Goal: Information Seeking & Learning: Check status

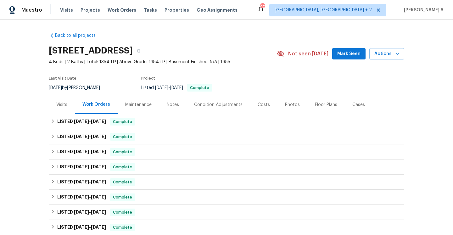
click at [55, 102] on div "Visits" at bounding box center [62, 104] width 26 height 19
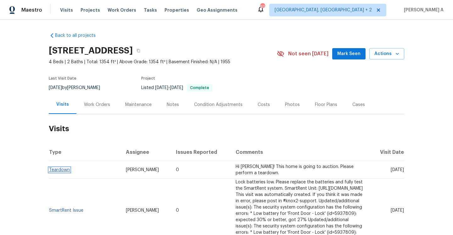
click at [60, 171] on link "Teardown" at bounding box center [59, 170] width 21 height 4
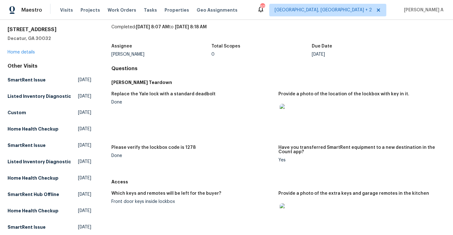
scroll to position [39, 0]
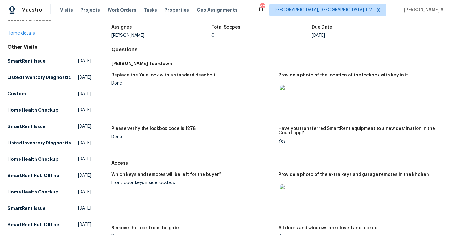
click at [285, 100] on img at bounding box center [290, 95] width 20 height 20
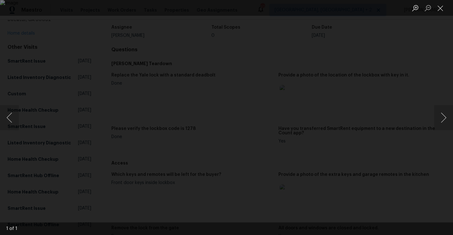
click at [412, 69] on div "Lightbox" at bounding box center [226, 117] width 453 height 235
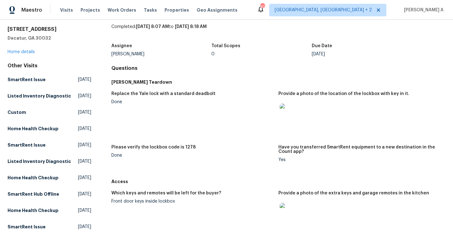
scroll to position [17, 0]
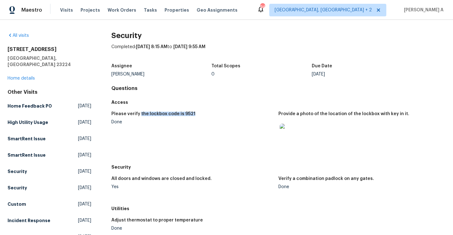
drag, startPoint x: 139, startPoint y: 115, endPoint x: 191, endPoint y: 114, distance: 52.3
click at [191, 114] on div "Please verify the lockbox code is 9521" at bounding box center [192, 116] width 162 height 8
copy h5 "the lockbox code is 9521"
click at [29, 67] on div "1519 Kingswood St Richmond, VA 23224 Home details" at bounding box center [50, 63] width 84 height 35
click at [31, 76] on link "Home details" at bounding box center [21, 78] width 27 height 4
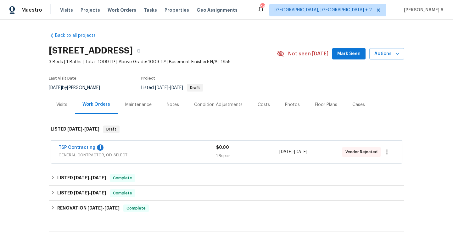
click at [139, 152] on span "GENERAL_CONTRACTOR, OD_SELECT" at bounding box center [138, 155] width 158 height 6
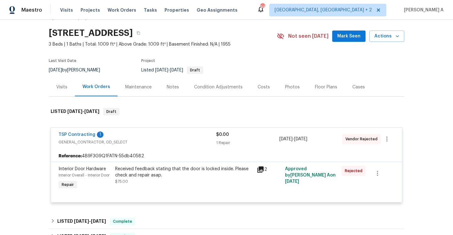
scroll to position [20, 0]
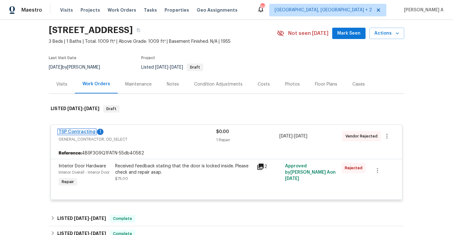
click at [84, 132] on link "TSP Contracting" at bounding box center [77, 132] width 37 height 4
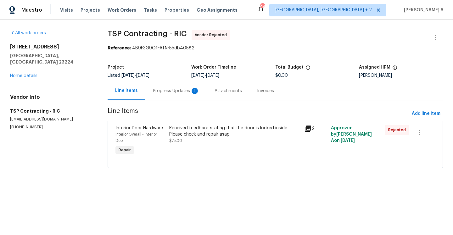
click at [185, 92] on div "Progress Updates 1" at bounding box center [176, 91] width 47 height 6
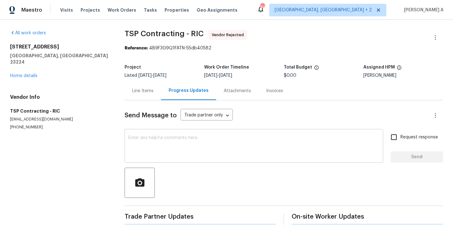
scroll to position [23, 0]
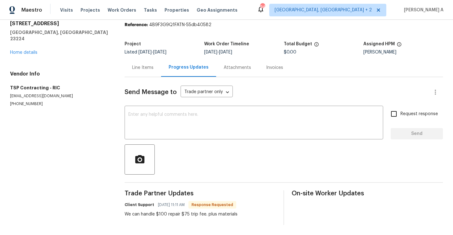
click at [25, 49] on div "1519 Kingswood St Richmond, VA 23224 Home details" at bounding box center [59, 37] width 99 height 35
click at [25, 50] on link "Home details" at bounding box center [23, 52] width 27 height 4
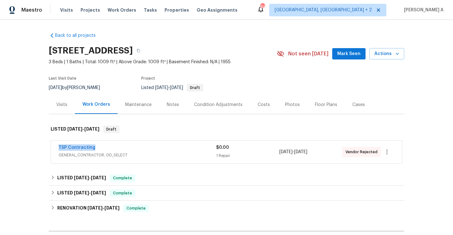
drag, startPoint x: 58, startPoint y: 147, endPoint x: 95, endPoint y: 148, distance: 37.2
click at [95, 148] on div "TSP Contracting GENERAL_CONTRACTOR, OD_SELECT $0.00 1 Repair 9/22/2025 - 9/25/2…" at bounding box center [226, 152] width 351 height 23
copy link "TSP Contracting"
click at [73, 108] on div "Visits" at bounding box center [62, 104] width 26 height 19
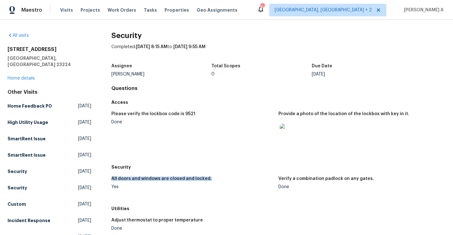
drag, startPoint x: 112, startPoint y: 178, endPoint x: 216, endPoint y: 176, distance: 103.6
click at [216, 177] on div "All doors and windows are closed and locked." at bounding box center [192, 181] width 162 height 8
click at [295, 133] on img at bounding box center [290, 134] width 20 height 20
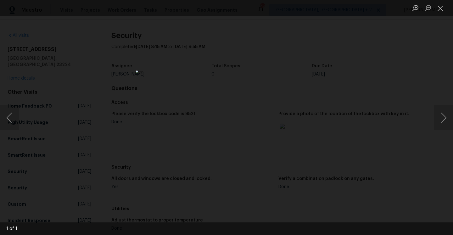
click at [99, 99] on div "Lightbox" at bounding box center [226, 117] width 453 height 235
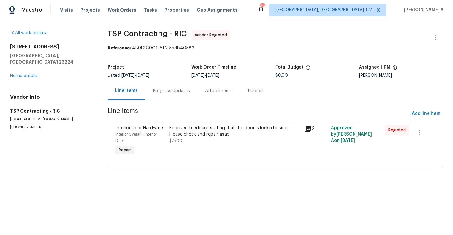
click at [26, 73] on div "All work orders [STREET_ADDRESS] Home details Vendor Info TSP Contracting - RIC…" at bounding box center [51, 80] width 82 height 100
click at [26, 74] on link "Home details" at bounding box center [23, 76] width 27 height 4
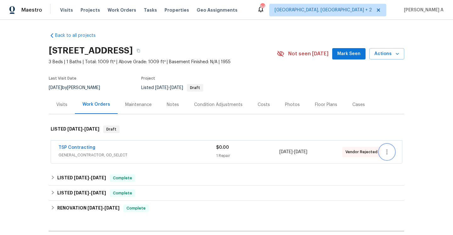
click at [381, 152] on button "button" at bounding box center [387, 151] width 15 height 15
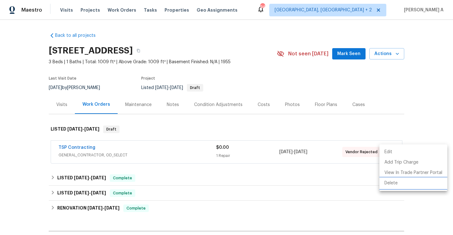
click at [392, 182] on li "Delete" at bounding box center [414, 183] width 68 height 10
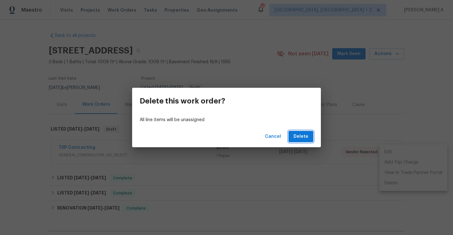
click at [312, 132] on button "Delete" at bounding box center [301, 137] width 25 height 12
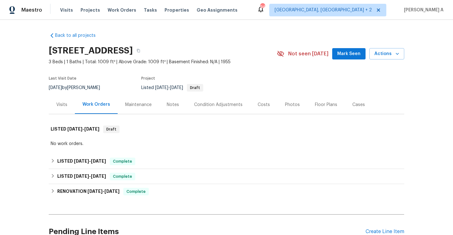
click at [61, 106] on div "Visits" at bounding box center [61, 105] width 11 height 6
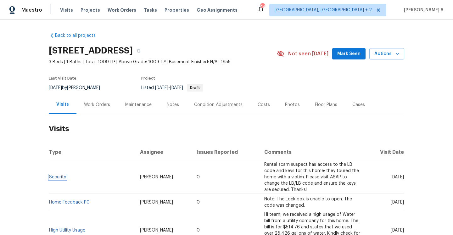
click at [65, 175] on link "Security" at bounding box center [57, 177] width 17 height 4
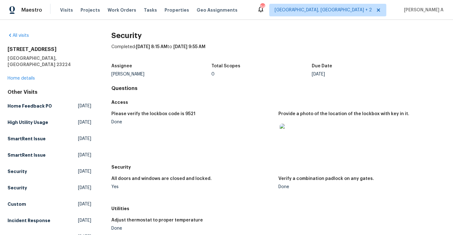
click at [182, 114] on h5 "Please verify the lockbox code is 9521" at bounding box center [153, 114] width 84 height 4
copy h5 "9521"
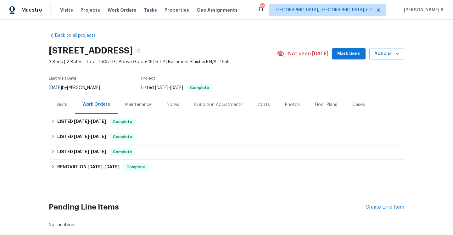
click at [76, 100] on div "Work Orders" at bounding box center [96, 104] width 43 height 19
click at [65, 104] on div "Visits" at bounding box center [61, 105] width 11 height 6
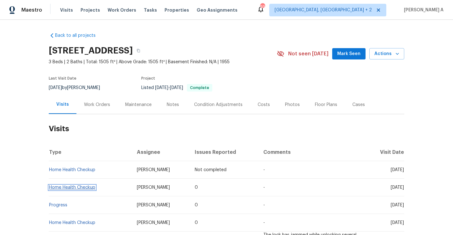
click at [85, 186] on link "Home Health Checkup" at bounding box center [72, 187] width 46 height 4
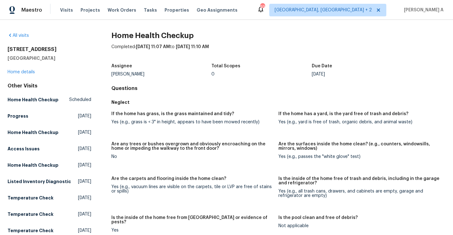
click at [323, 35] on h2 "Home Health Checkup" at bounding box center [278, 35] width 334 height 6
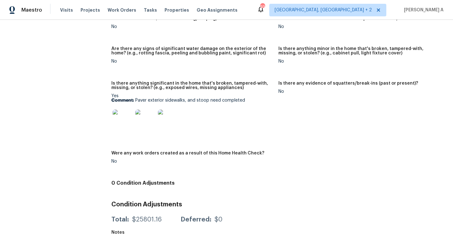
scroll to position [476, 0]
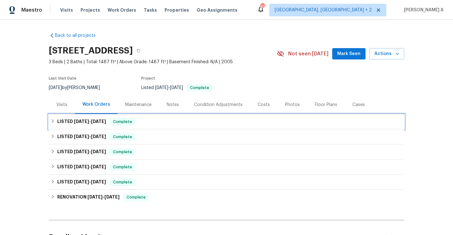
click at [129, 120] on span "Complete" at bounding box center [122, 122] width 24 height 6
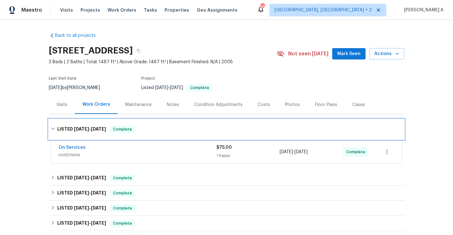
click at [130, 123] on div "LISTED 9/4/25 - 9/9/25 Complete" at bounding box center [227, 129] width 356 height 20
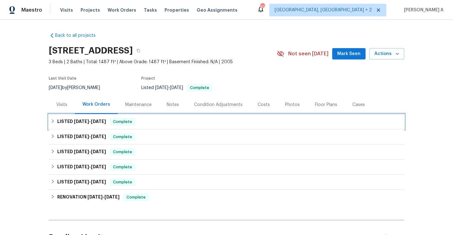
click at [131, 125] on div "Complete" at bounding box center [122, 122] width 25 height 8
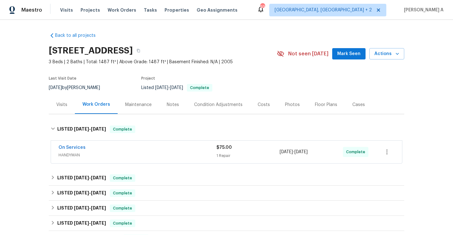
click at [139, 145] on div "On Services" at bounding box center [138, 148] width 158 height 8
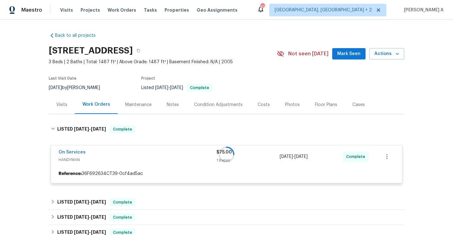
scroll to position [38, 0]
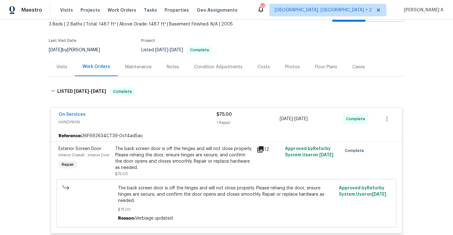
click at [140, 114] on div "On Services" at bounding box center [138, 115] width 158 height 8
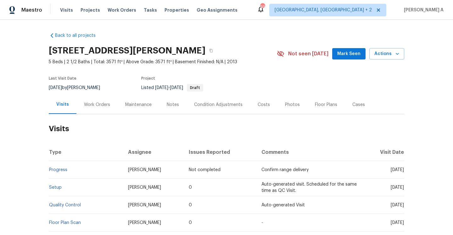
click at [97, 108] on div "Work Orders" at bounding box center [96, 104] width 41 height 19
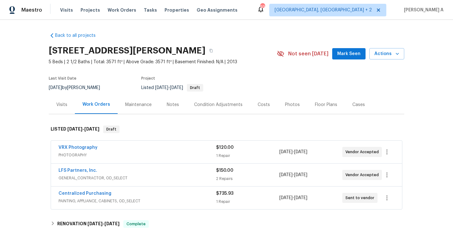
click at [138, 192] on div "Centralized Purchasing" at bounding box center [138, 194] width 158 height 8
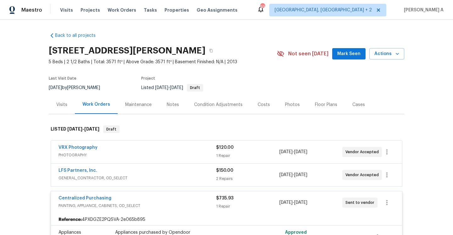
click at [144, 199] on div "Centralized Purchasing" at bounding box center [138, 199] width 158 height 8
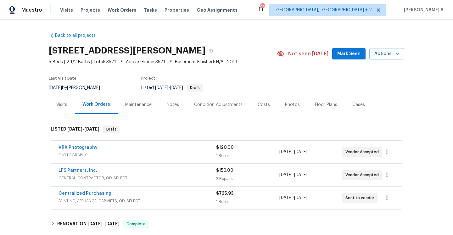
click at [141, 184] on div "LFS Partners, Inc. GENERAL_CONTRACTOR, OD_SELECT $150.00 2 Repairs [DATE] - [DA…" at bounding box center [226, 175] width 351 height 23
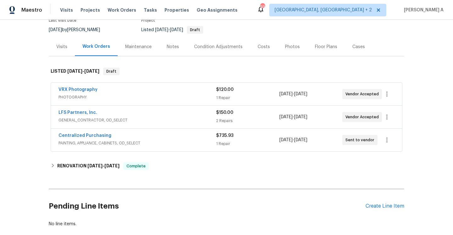
scroll to position [59, 0]
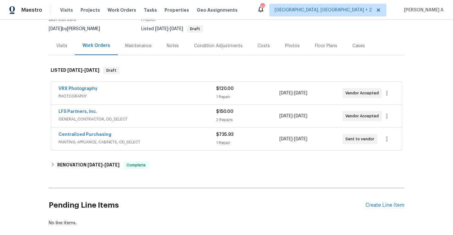
click at [127, 115] on div "LFS Partners, Inc." at bounding box center [138, 113] width 158 height 8
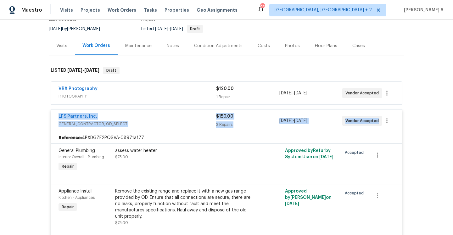
drag, startPoint x: 54, startPoint y: 116, endPoint x: 378, endPoint y: 119, distance: 323.6
click at [378, 119] on div "LFS Partners, Inc. GENERAL_CONTRACTOR, OD_SELECT $150.00 2 Repairs [DATE] - [DA…" at bounding box center [226, 121] width 351 height 23
copy div "LFS Partners, Inc. GENERAL_CONTRACTOR, OD_SELECT $150.00 2 Repairs [DATE] - [DA…"
